Goal: Information Seeking & Learning: Learn about a topic

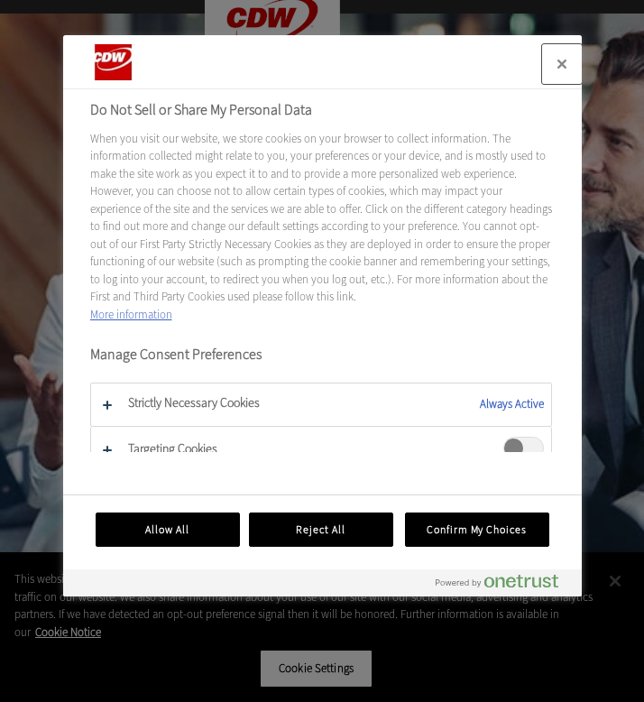
click at [560, 60] on button "Close" at bounding box center [562, 64] width 40 height 40
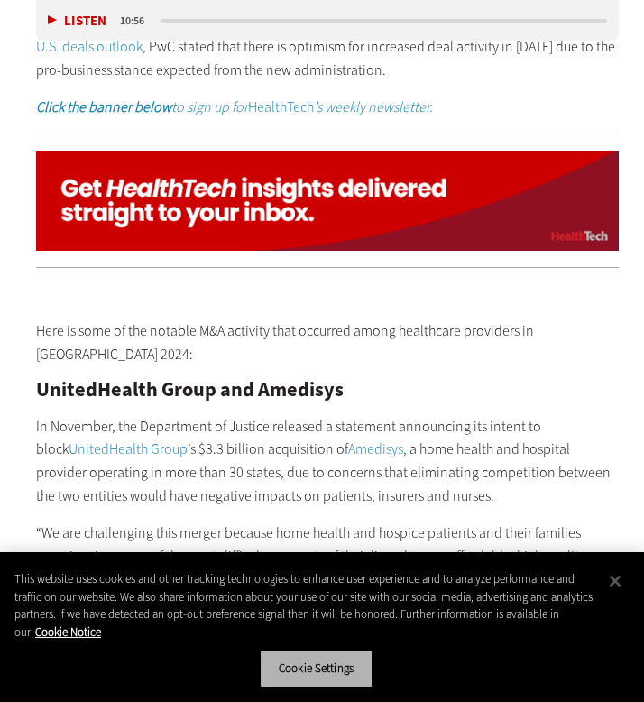
scroll to position [1643, 13]
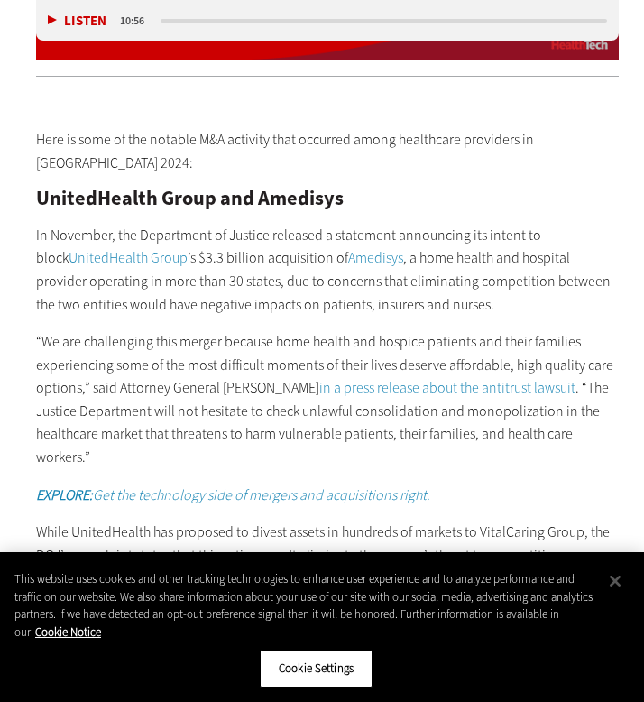
click at [190, 224] on p "In November, the Department of Justice released a statement announcing its inte…" at bounding box center [328, 270] width 584 height 92
click at [287, 262] on p "In November, the Department of Justice released a statement announcing its inte…" at bounding box center [328, 270] width 584 height 92
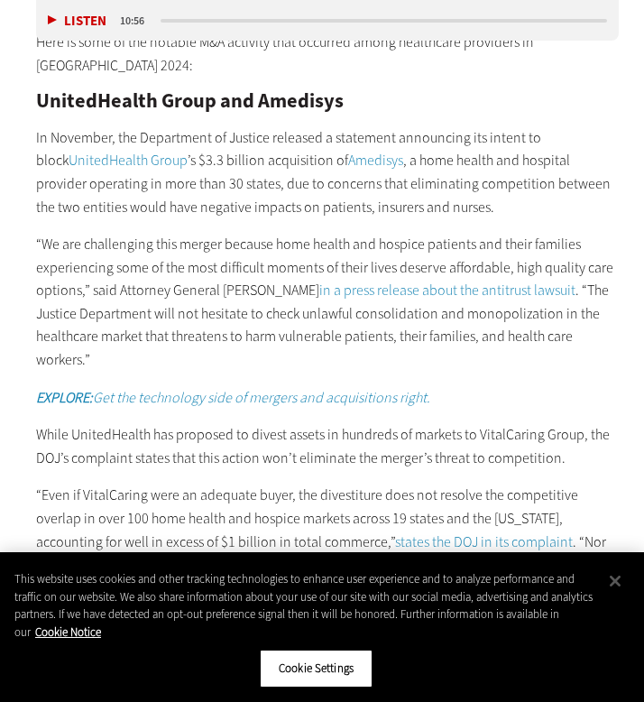
scroll to position [1747, 13]
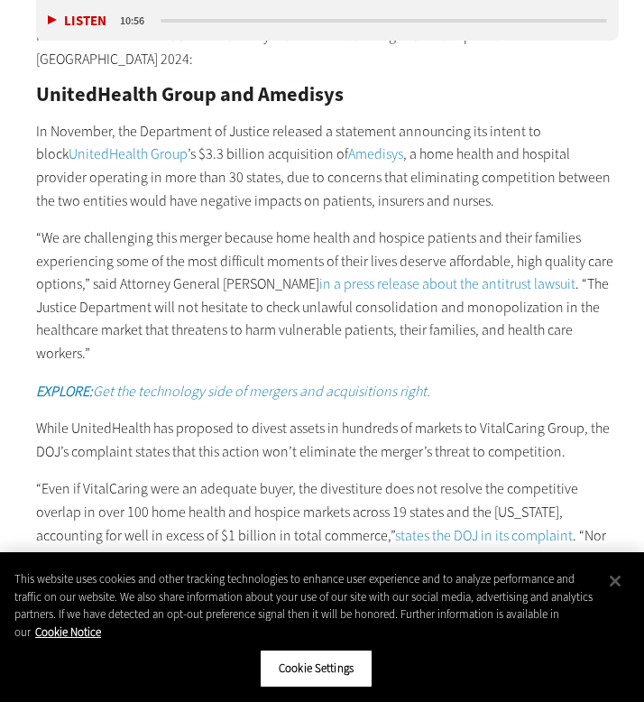
click at [314, 226] on p "“We are challenging this merger because home health and hospice patients and th…" at bounding box center [328, 295] width 584 height 139
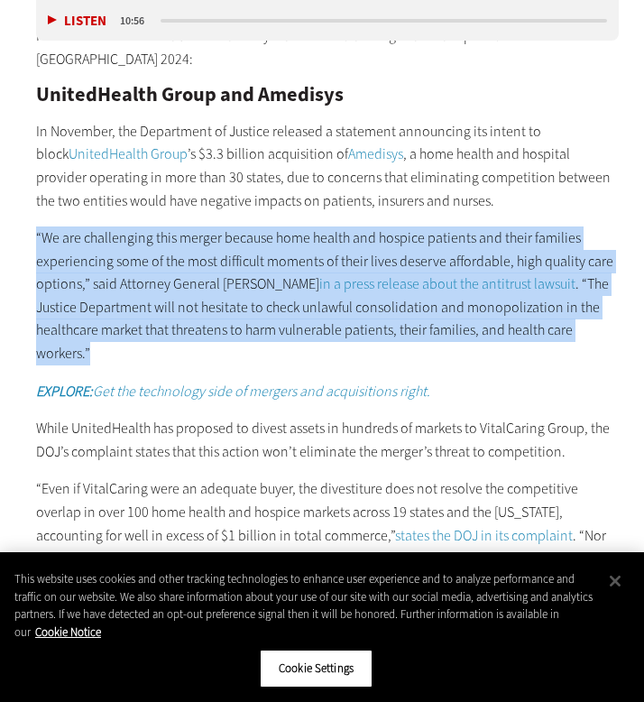
click at [314, 226] on p "“We are challenging this merger because home health and hospice patients and th…" at bounding box center [328, 295] width 584 height 139
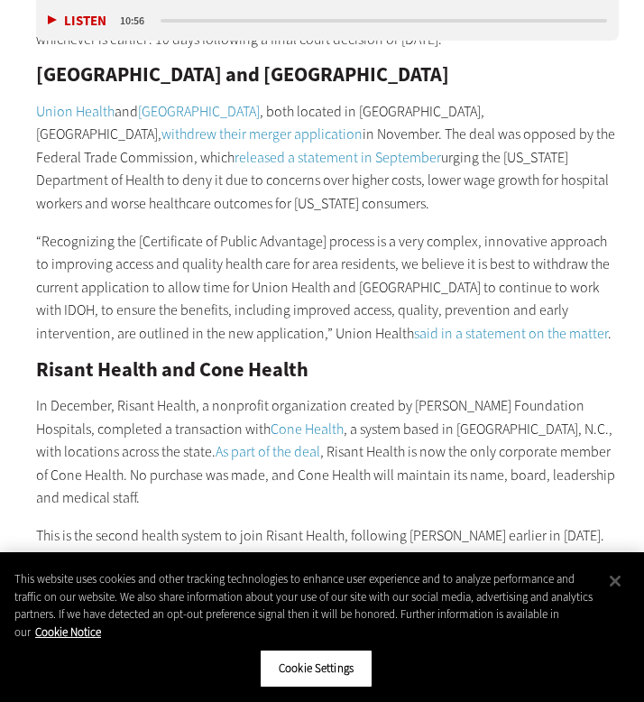
scroll to position [2379, 13]
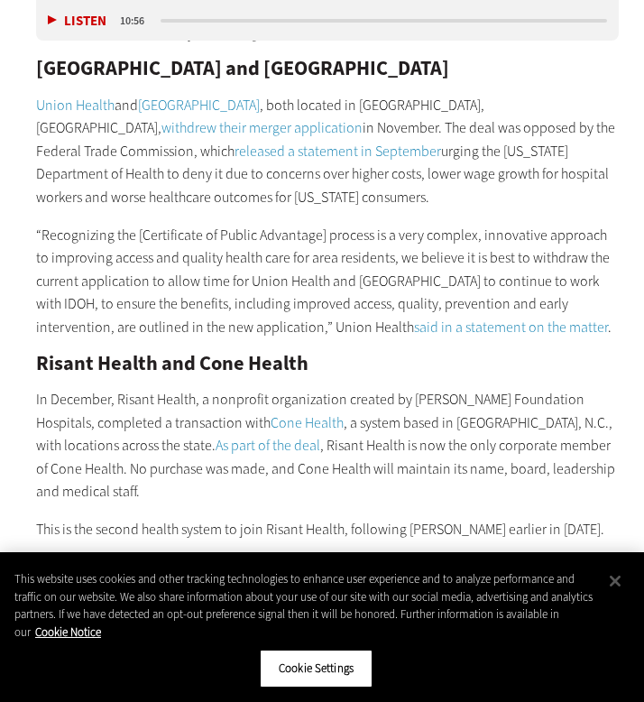
click at [203, 354] on h2 "Risant Health and Cone Health" at bounding box center [328, 364] width 584 height 20
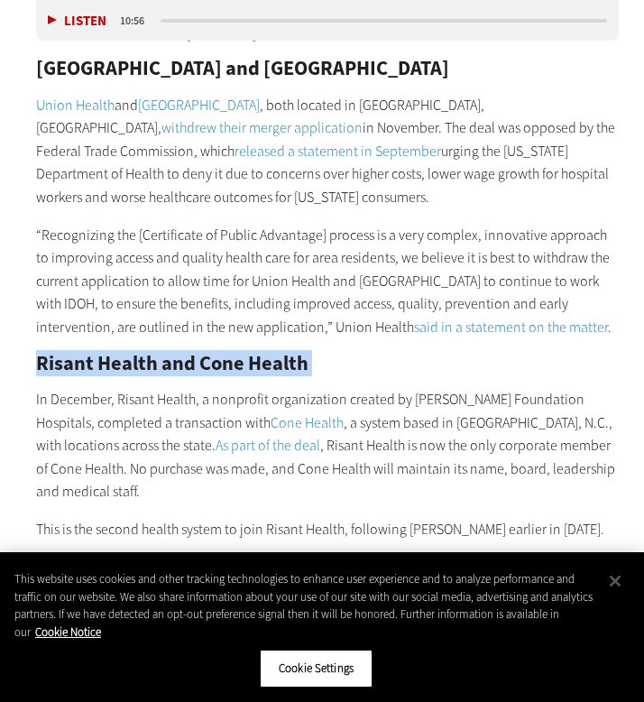
click at [203, 354] on h2 "Risant Health and Cone Health" at bounding box center [328, 364] width 584 height 20
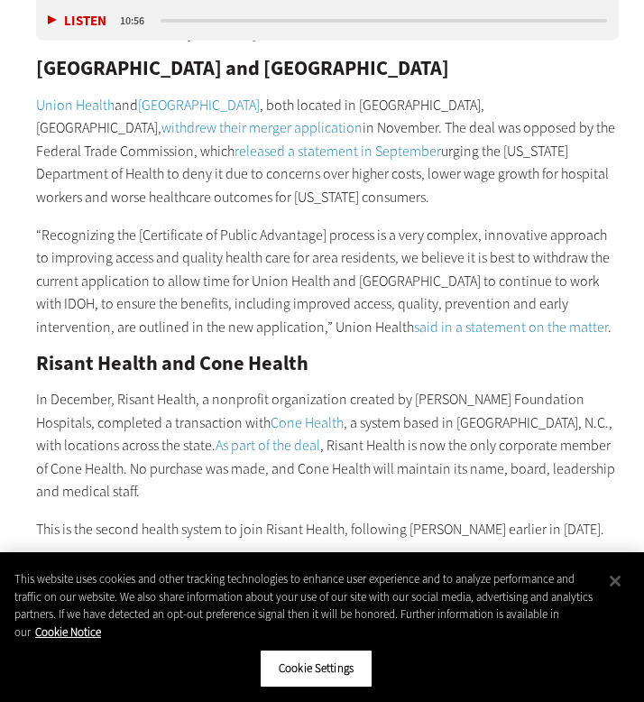
click at [310, 354] on h2 "Risant Health and Cone Health" at bounding box center [328, 364] width 584 height 20
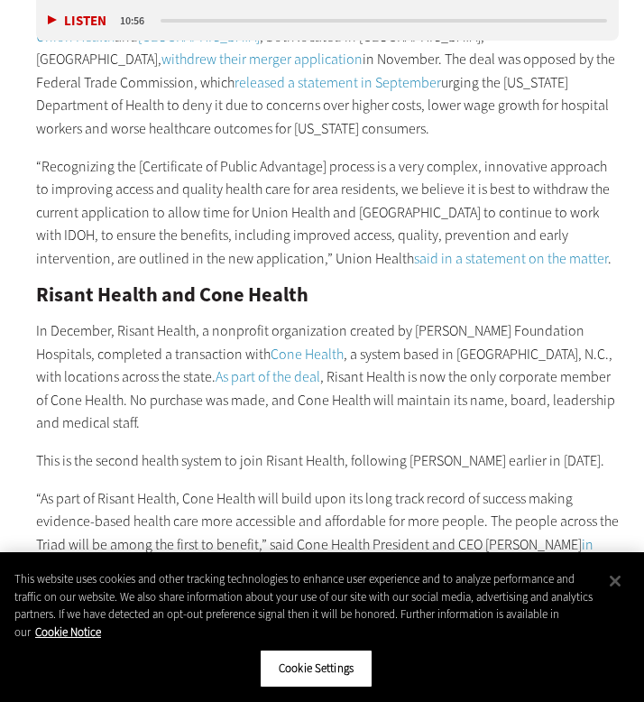
scroll to position [2448, 13]
click at [506, 353] on p "In December, Risant Health, a nonprofit organization created by [PERSON_NAME] F…" at bounding box center [328, 375] width 584 height 115
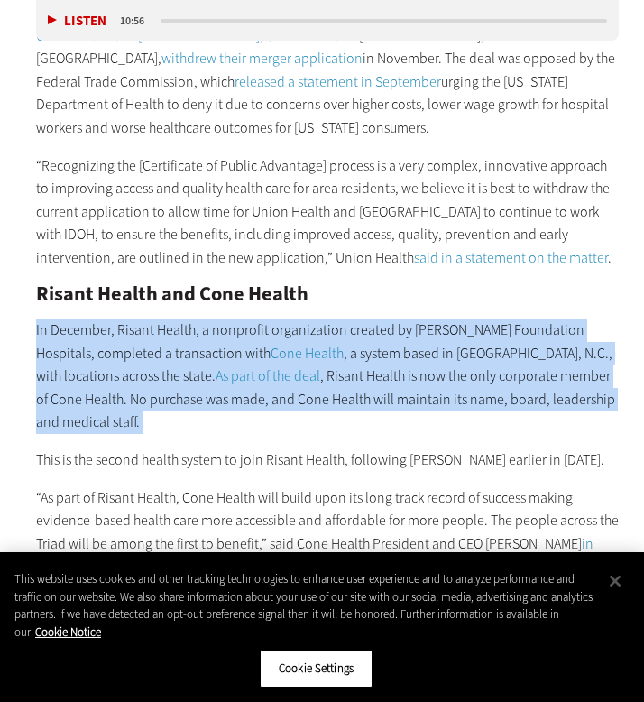
click at [506, 353] on p "In December, Risant Health, a nonprofit organization created by [PERSON_NAME] F…" at bounding box center [328, 375] width 584 height 115
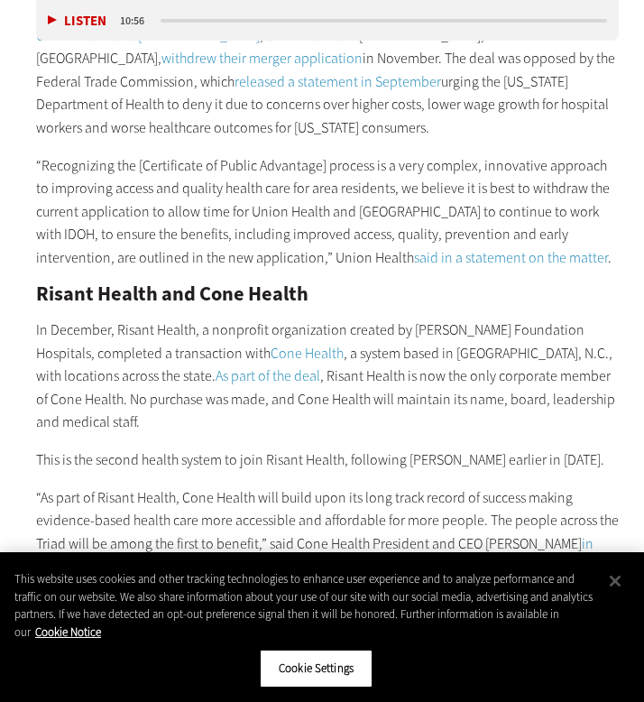
click at [274, 392] on div "Here is some of the notable M&A activity that occurred among healthcare provide…" at bounding box center [328, 181] width 584 height 1790
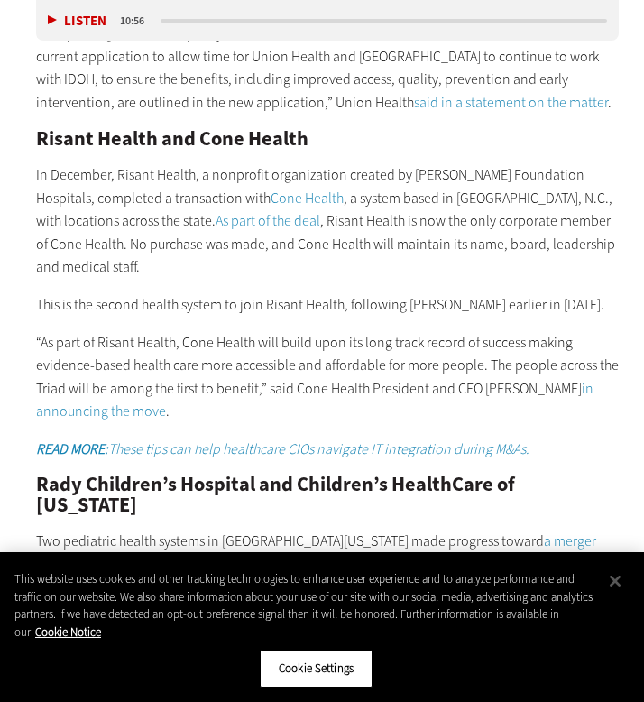
scroll to position [2603, 13]
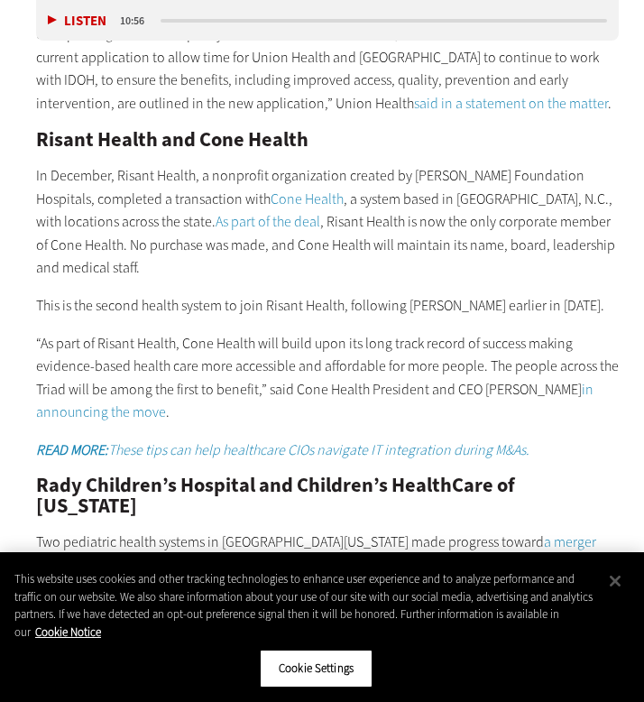
click at [293, 294] on p "This is the second health system to join Risant Health, following [PERSON_NAME]…" at bounding box center [328, 305] width 584 height 23
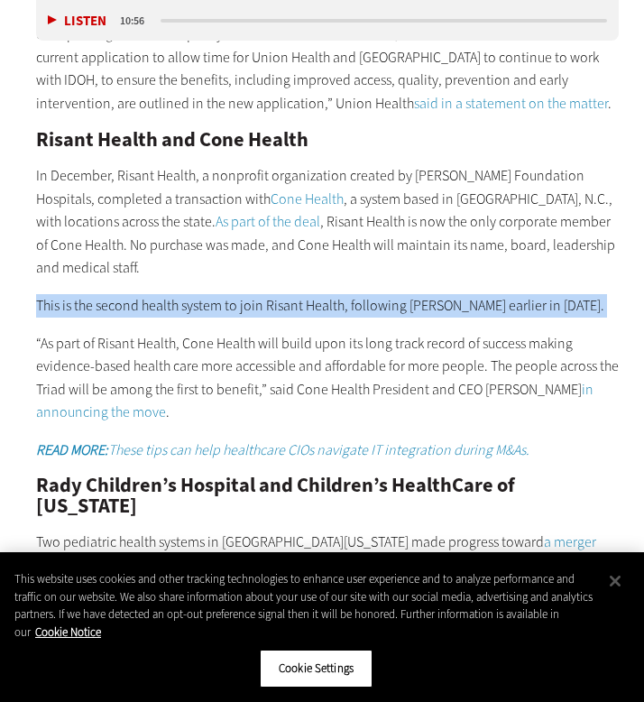
click at [293, 294] on p "This is the second health system to join Risant Health, following [PERSON_NAME]…" at bounding box center [328, 305] width 584 height 23
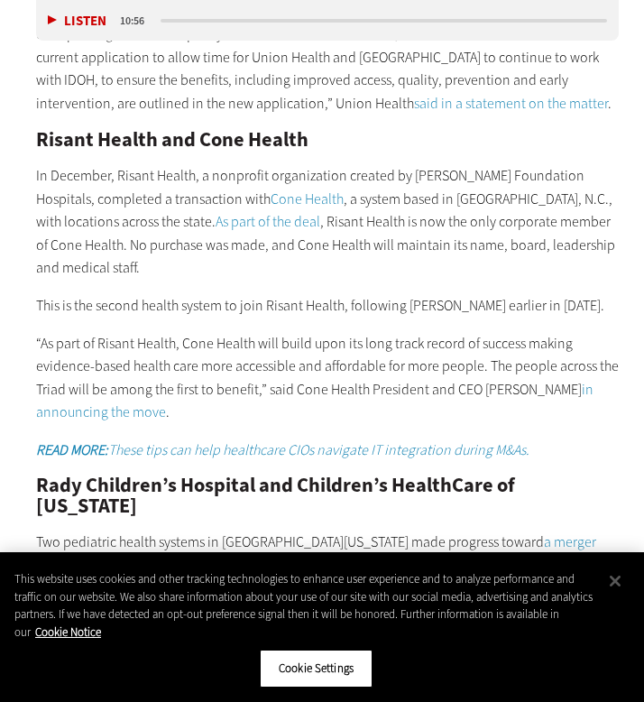
click at [208, 332] on p "“As part of Risant Health, Cone Health will build upon its long track record of…" at bounding box center [328, 378] width 584 height 92
click at [207, 332] on p "“As part of Risant Health, Cone Health will build upon its long track record of…" at bounding box center [328, 378] width 584 height 92
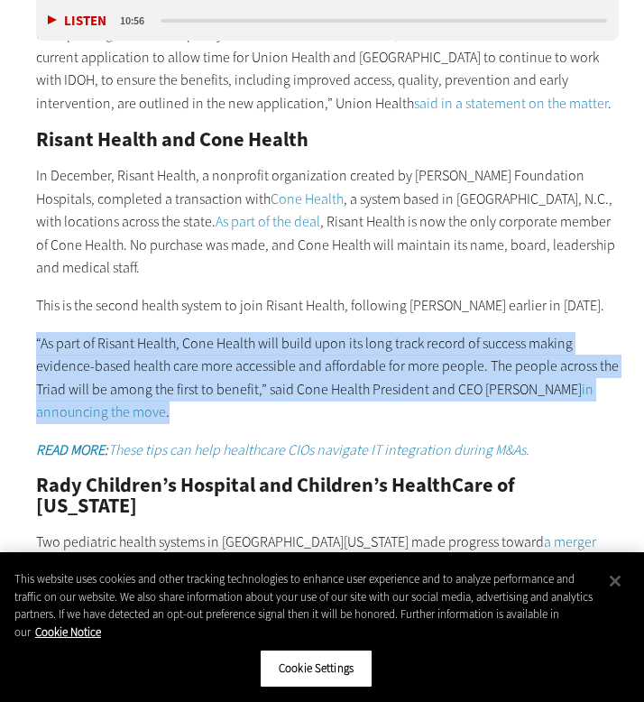
click at [207, 332] on p "“As part of Risant Health, Cone Health will build upon its long track record of…" at bounding box center [328, 378] width 584 height 92
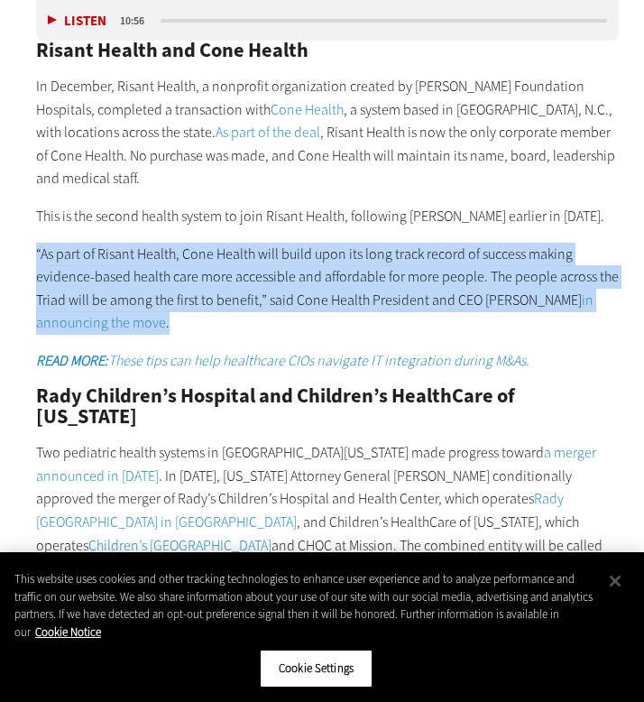
scroll to position [2823, 13]
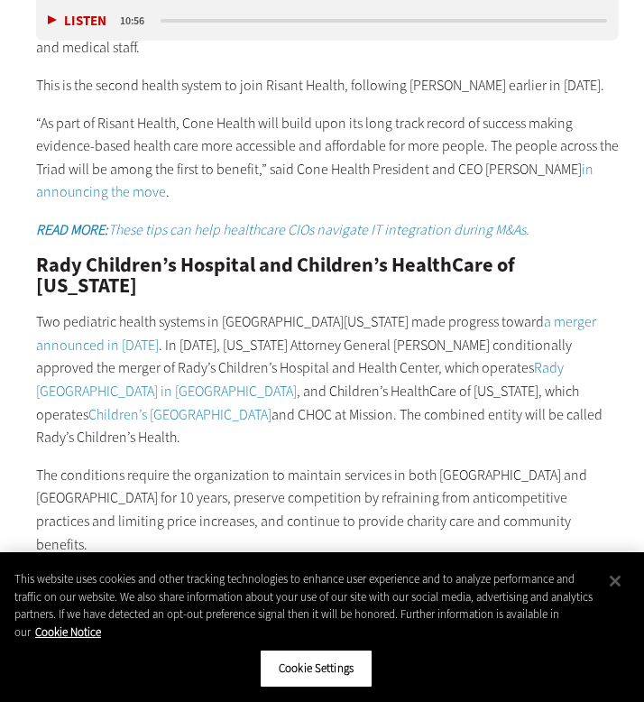
click at [129, 310] on p "Two pediatric health systems in [GEOGRAPHIC_DATA][US_STATE] made progress towar…" at bounding box center [328, 379] width 584 height 139
click at [171, 310] on p "Two pediatric health systems in [GEOGRAPHIC_DATA][US_STATE] made progress towar…" at bounding box center [328, 379] width 584 height 139
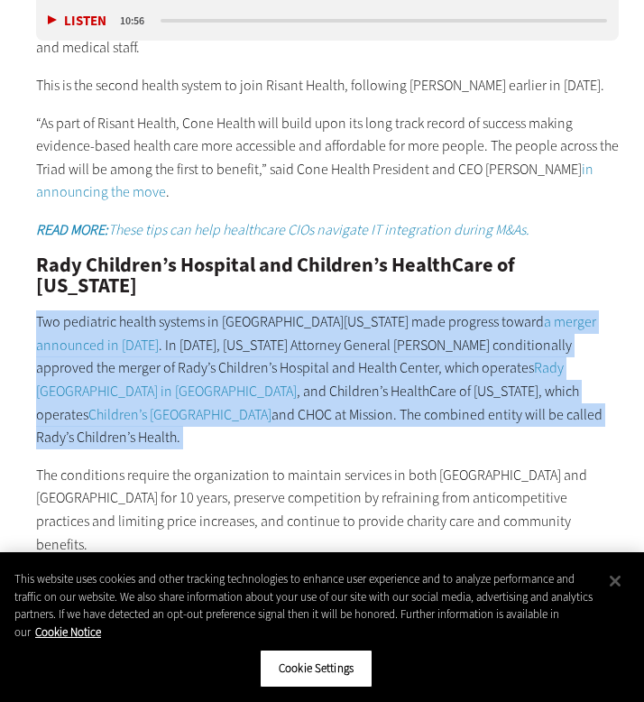
click at [171, 310] on p "Two pediatric health systems in [GEOGRAPHIC_DATA][US_STATE] made progress towar…" at bounding box center [328, 379] width 584 height 139
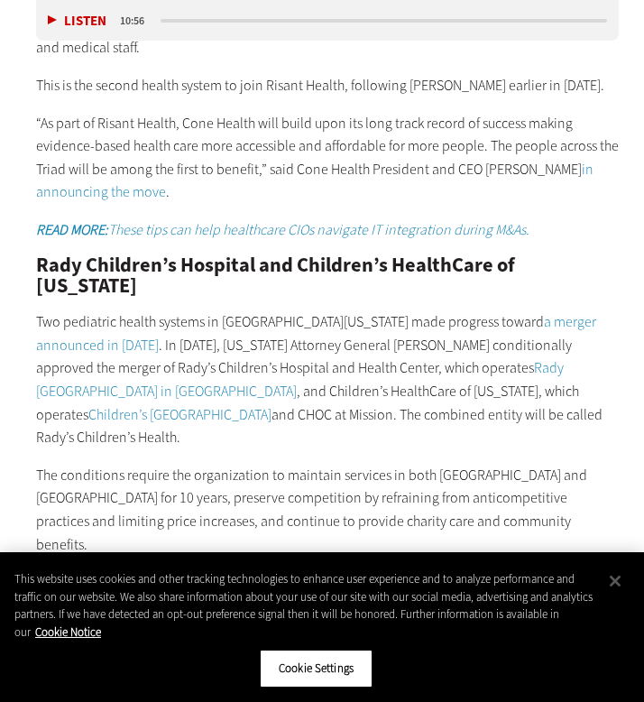
click at [244, 344] on p "Two pediatric health systems in [GEOGRAPHIC_DATA][US_STATE] made progress towar…" at bounding box center [328, 379] width 584 height 139
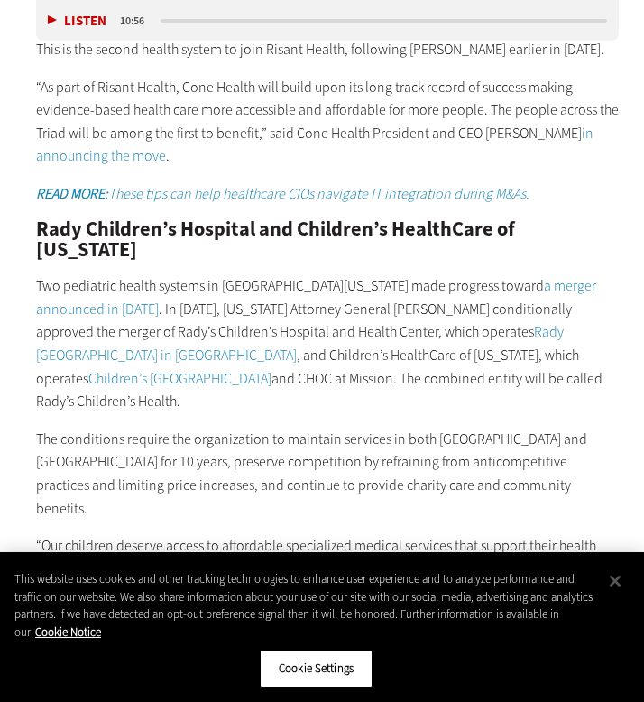
scroll to position [2860, 13]
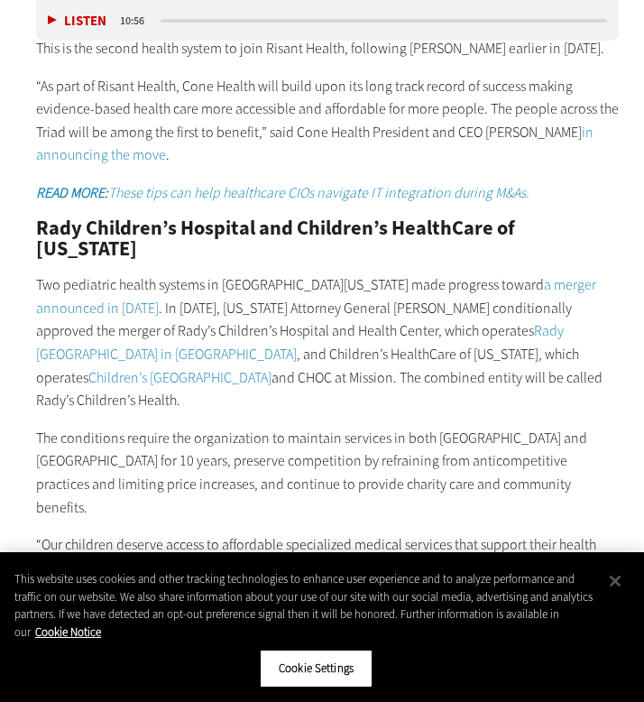
click at [230, 427] on p "The conditions require the organization to maintain services in both [GEOGRAPHI…" at bounding box center [328, 473] width 584 height 92
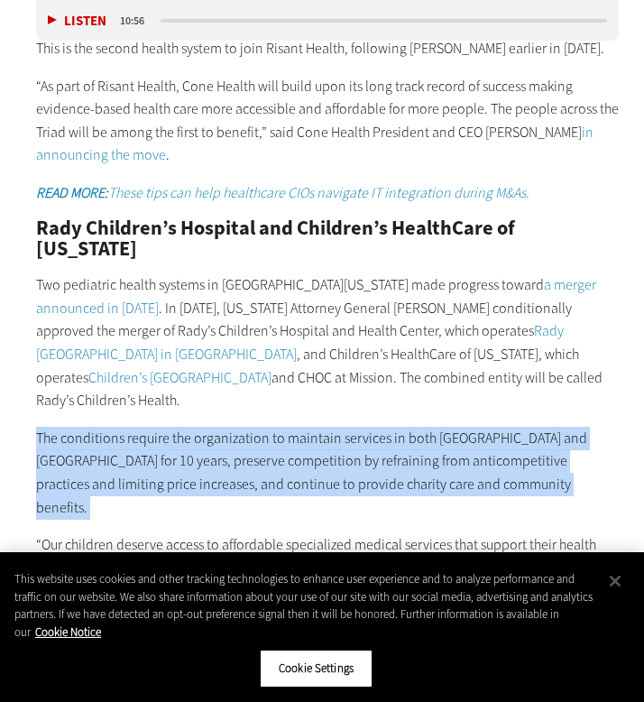
click at [230, 427] on p "The conditions require the organization to maintain services in both [GEOGRAPHI…" at bounding box center [328, 473] width 584 height 92
click at [255, 427] on p "The conditions require the organization to maintain services in both [GEOGRAPHI…" at bounding box center [328, 473] width 584 height 92
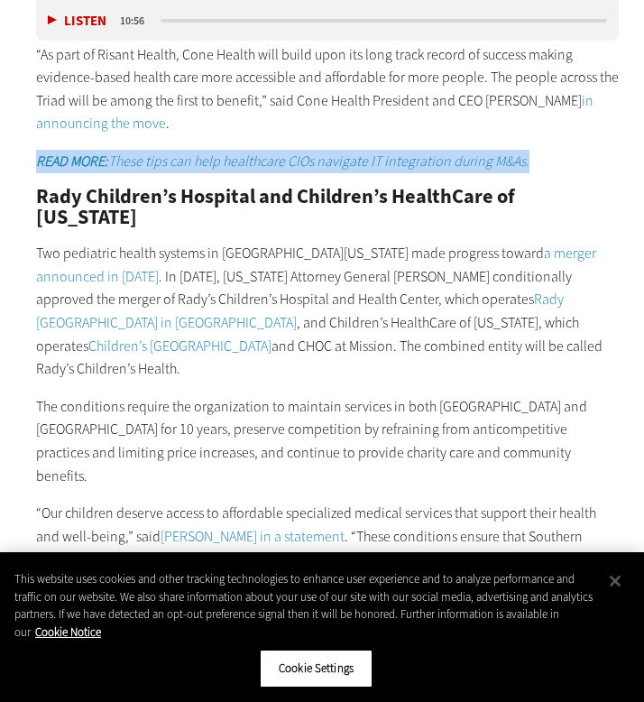
scroll to position [2906, 13]
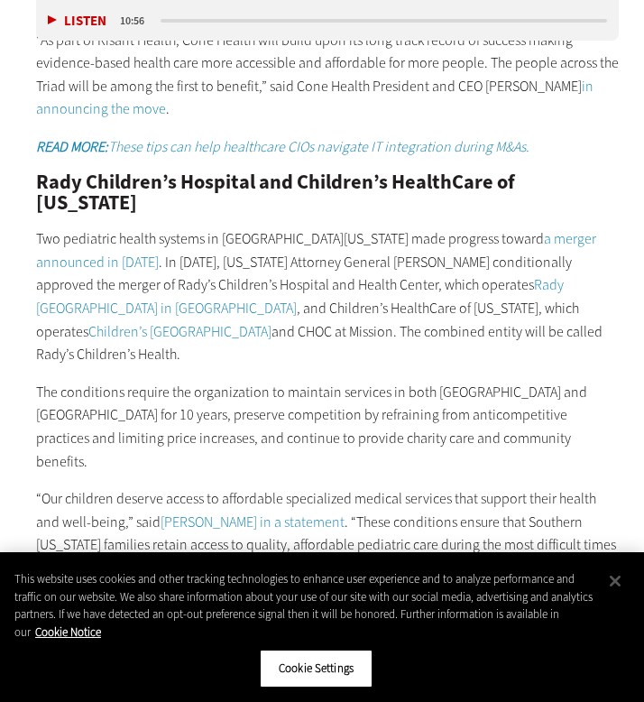
click at [271, 227] on p "Two pediatric health systems in [GEOGRAPHIC_DATA][US_STATE] made progress towar…" at bounding box center [328, 296] width 584 height 139
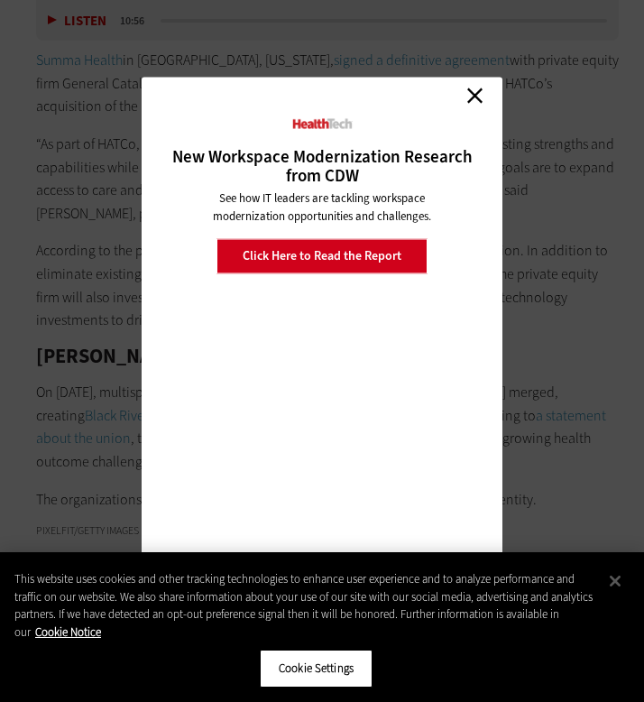
scroll to position [4478, 13]
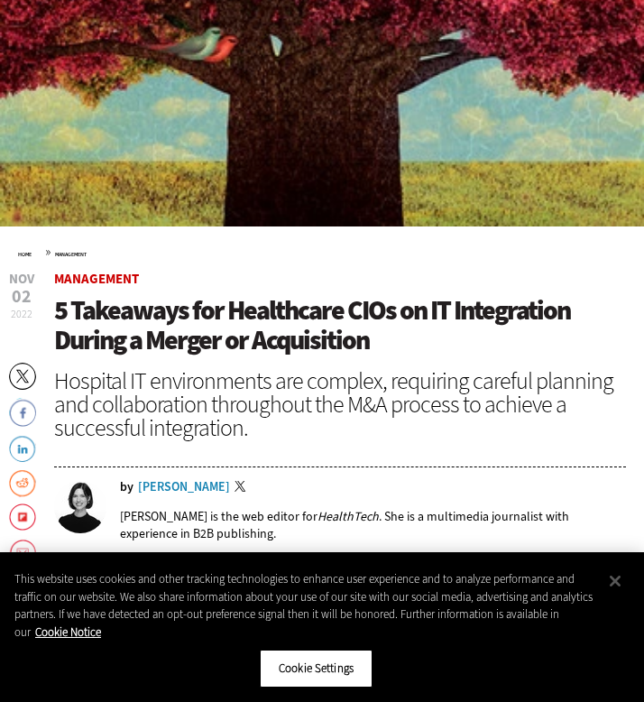
scroll to position [92, 0]
